Goal: Information Seeking & Learning: Learn about a topic

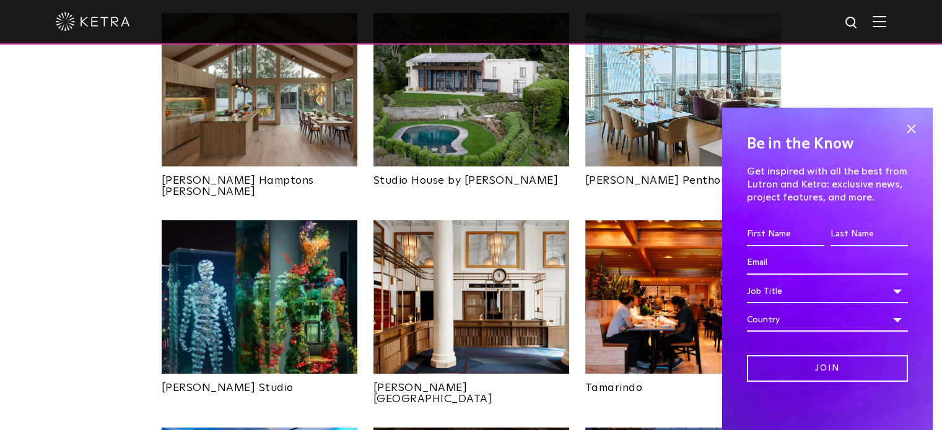
scroll to position [557, 0]
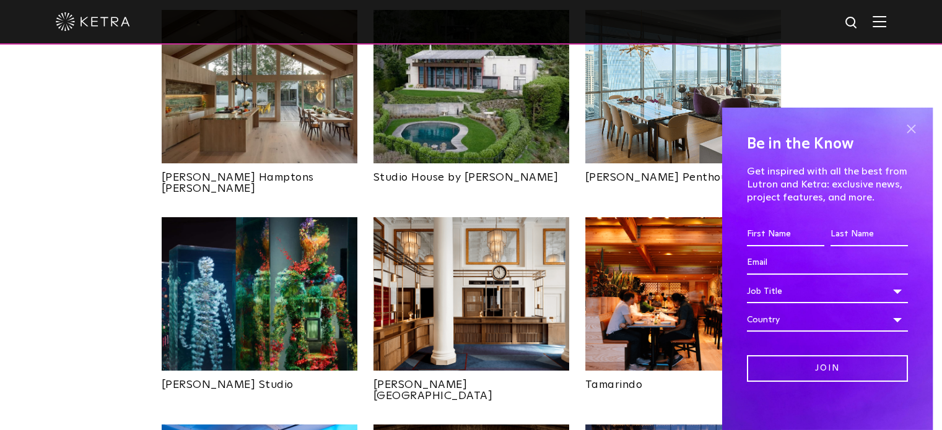
click at [902, 126] on span at bounding box center [911, 129] width 19 height 19
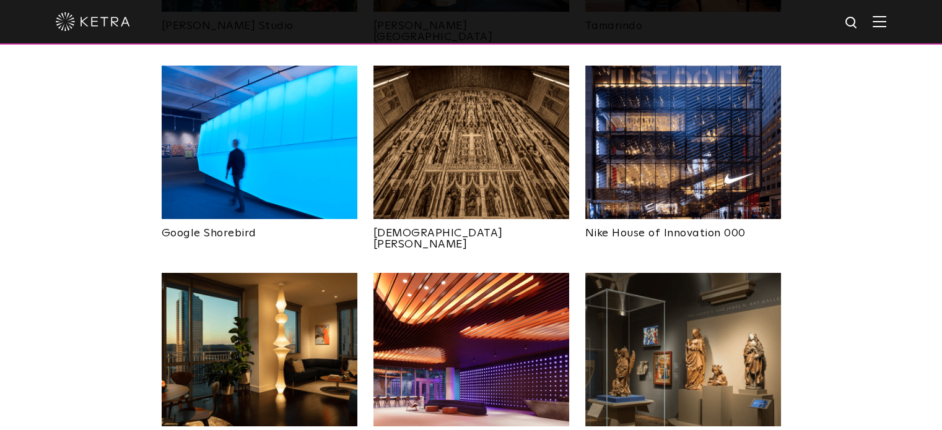
scroll to position [929, 0]
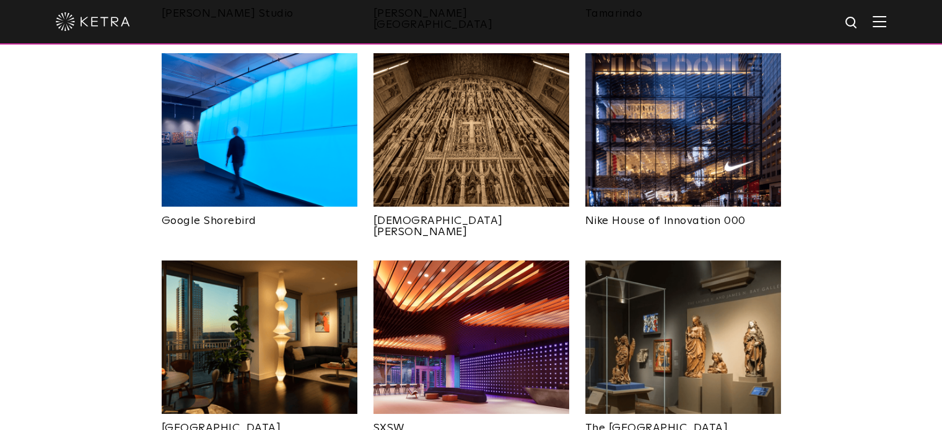
click at [710, 304] on img at bounding box center [683, 338] width 196 height 154
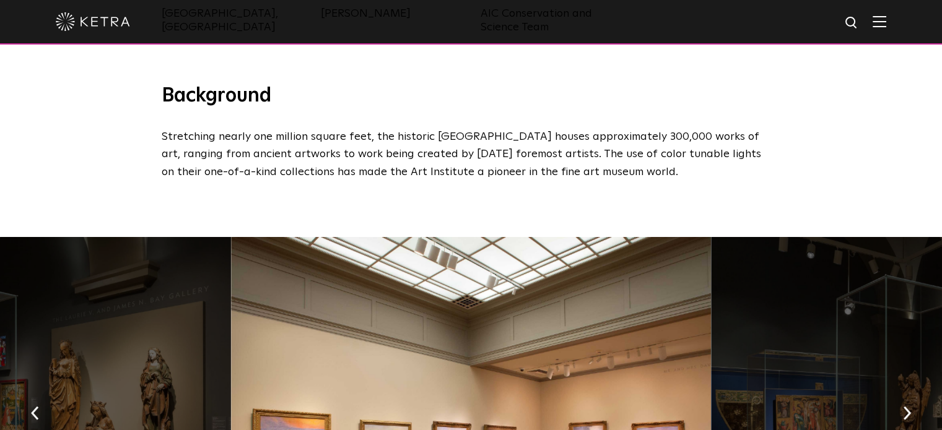
scroll to position [372, 0]
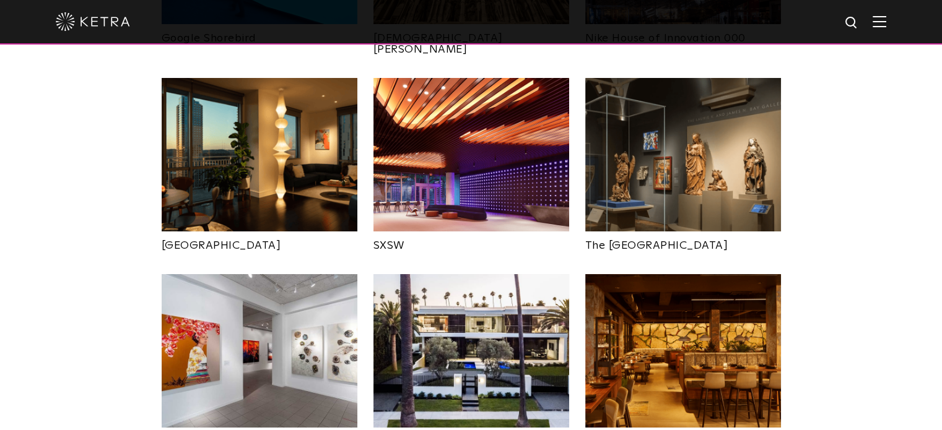
scroll to position [1115, 0]
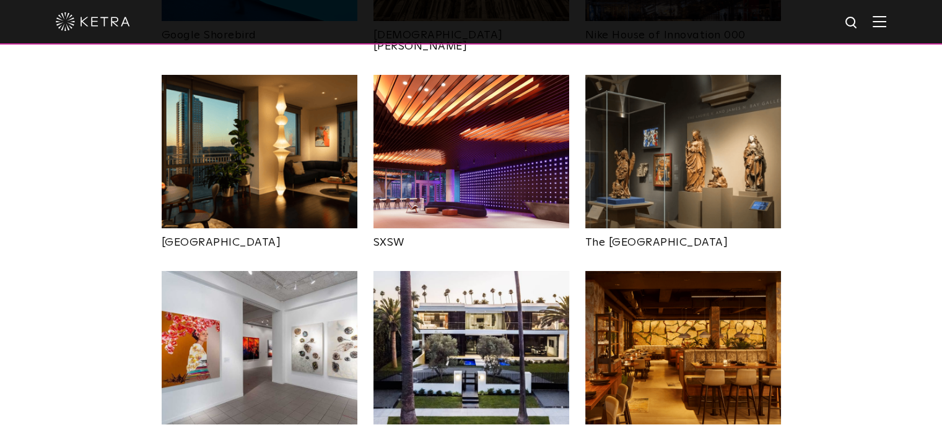
click at [254, 308] on img at bounding box center [260, 348] width 196 height 154
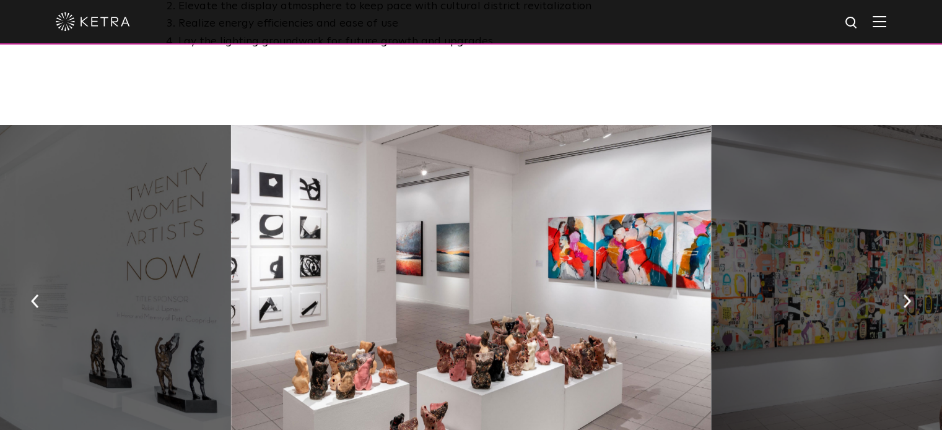
scroll to position [1115, 0]
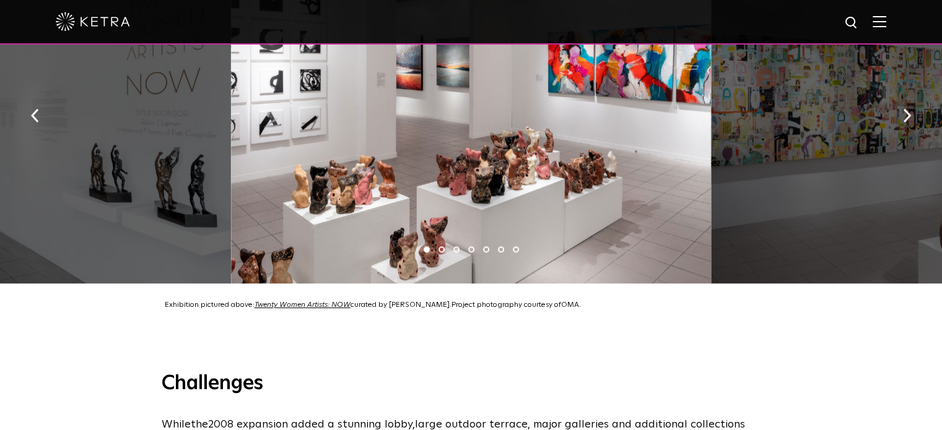
click at [440, 247] on li "2" at bounding box center [442, 250] width 6 height 6
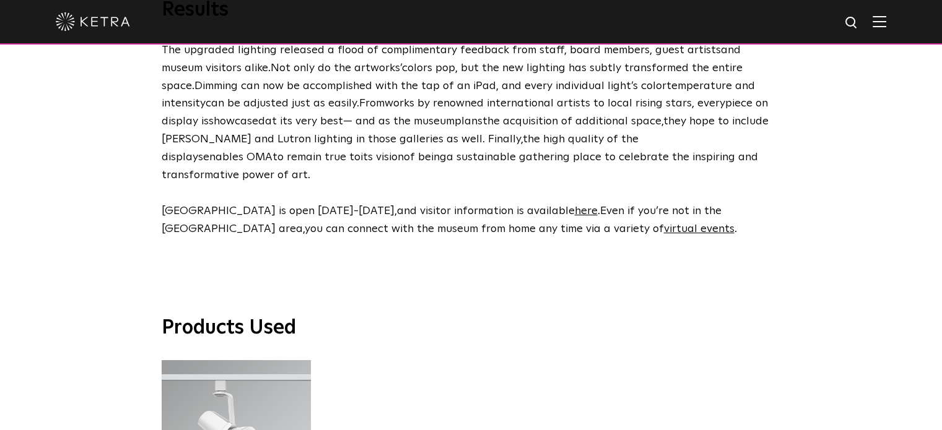
scroll to position [3159, 0]
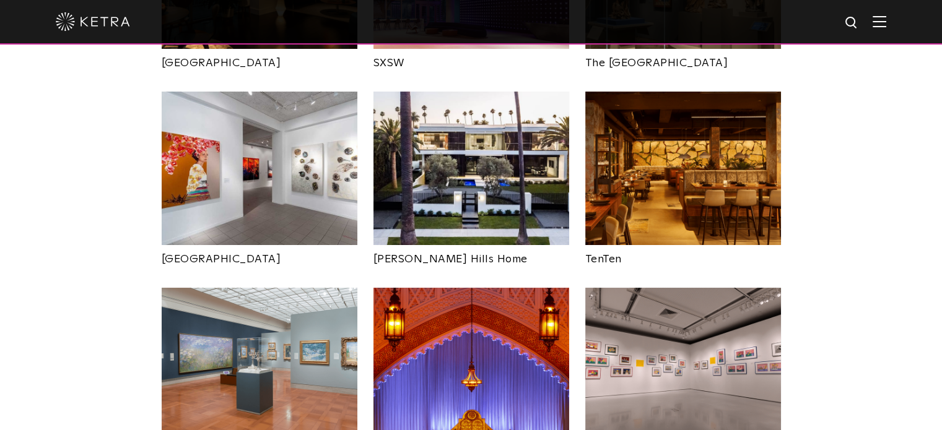
click at [686, 334] on img at bounding box center [683, 365] width 196 height 154
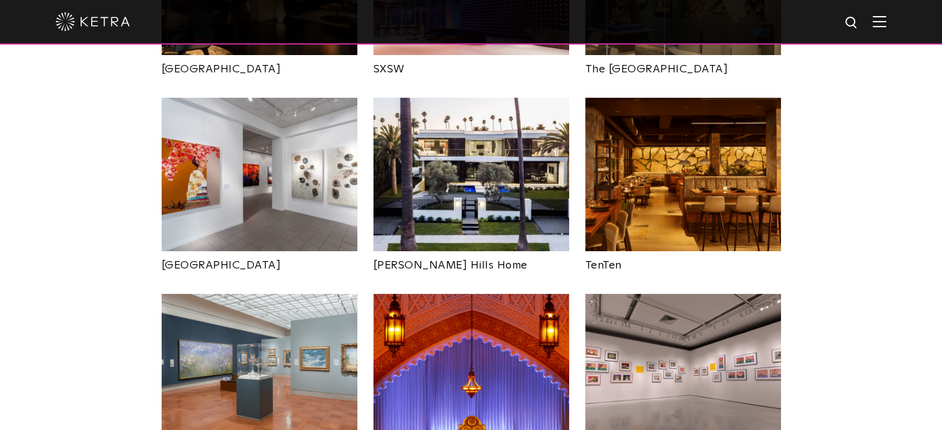
scroll to position [1288, 0]
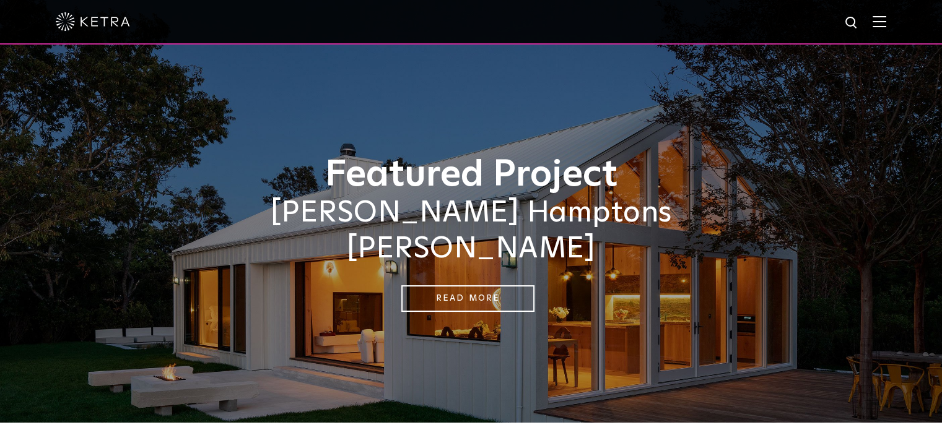
click at [696, 4] on div at bounding box center [471, 21] width 831 height 43
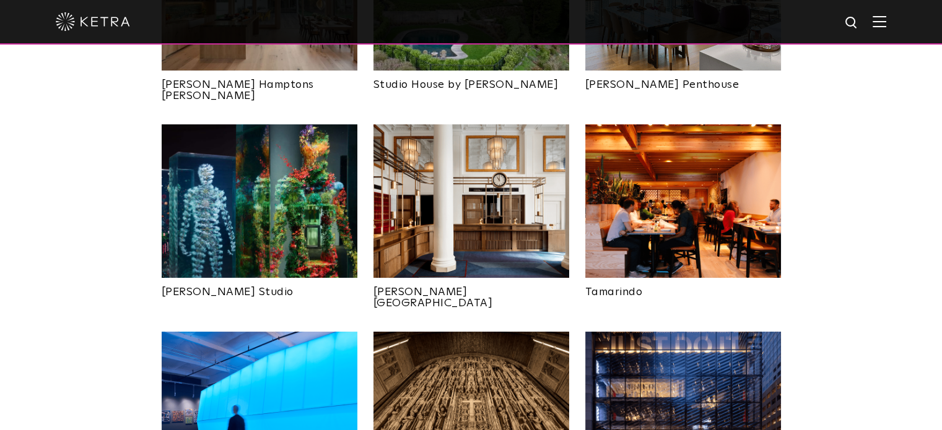
scroll to position [372, 0]
